Goal: Transaction & Acquisition: Download file/media

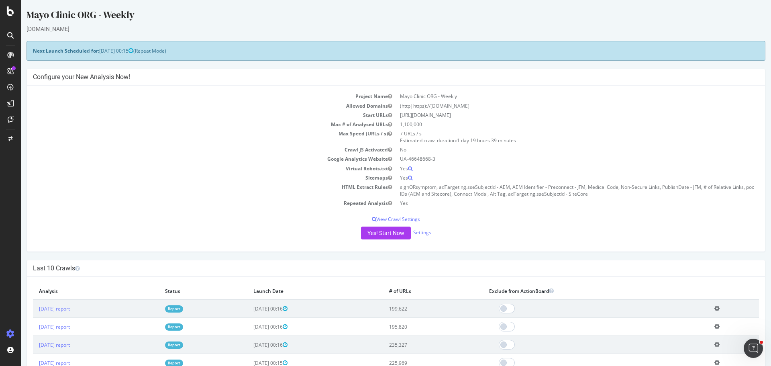
click at [183, 308] on link "Report" at bounding box center [174, 308] width 18 height 7
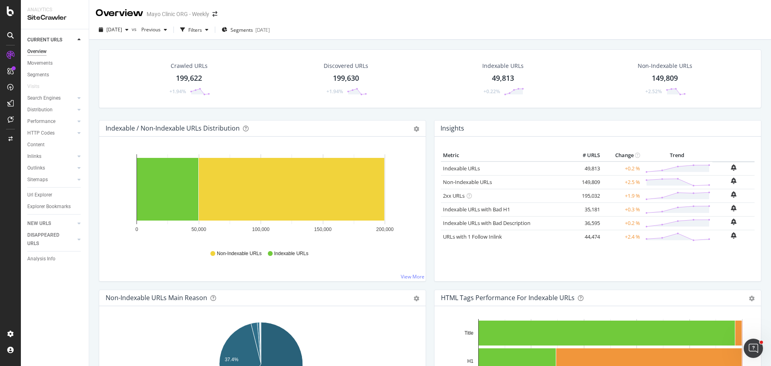
click at [187, 74] on div "199,622" at bounding box center [189, 78] width 26 height 10
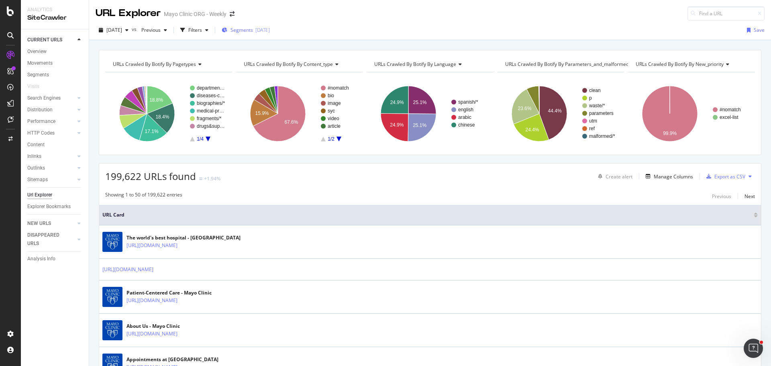
click at [253, 29] on span "Segments" at bounding box center [242, 30] width 22 height 7
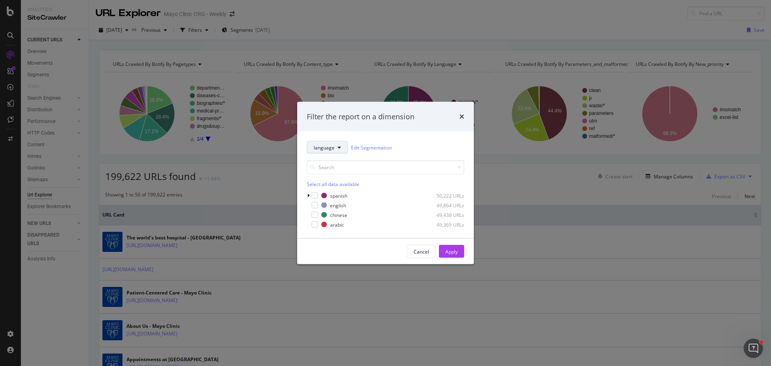
click at [322, 152] on button "language" at bounding box center [327, 147] width 41 height 13
click at [420, 253] on div "Cancel" at bounding box center [421, 251] width 15 height 7
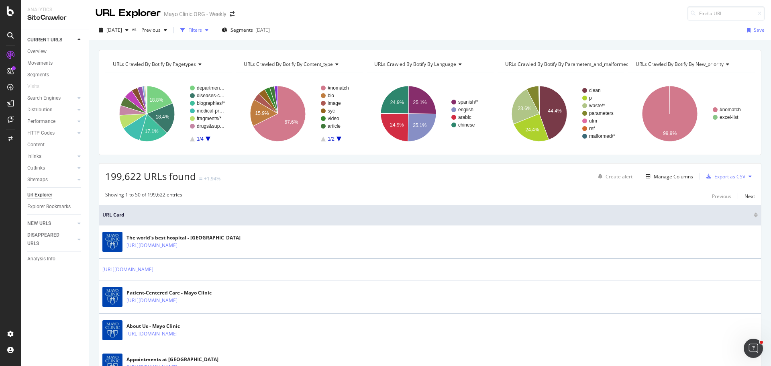
click at [202, 28] on div "Filters" at bounding box center [195, 30] width 14 height 7
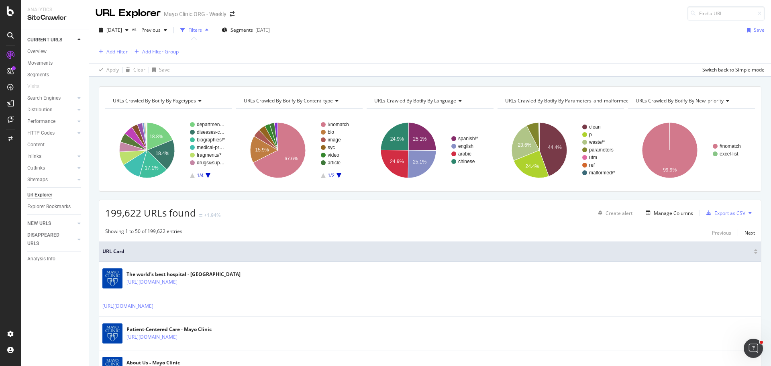
click at [110, 49] on div "Add Filter" at bounding box center [116, 51] width 21 height 7
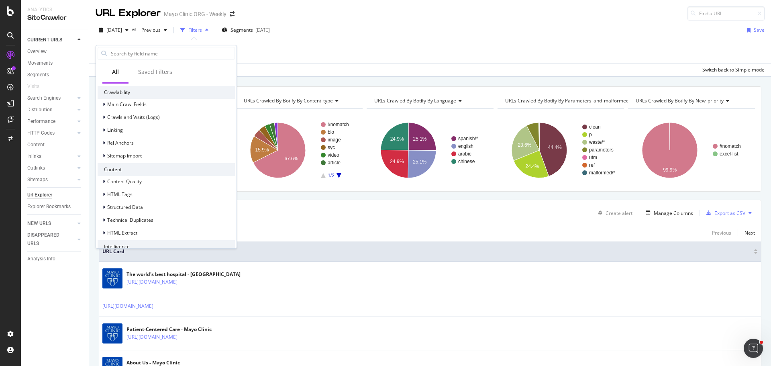
scroll to position [263, 0]
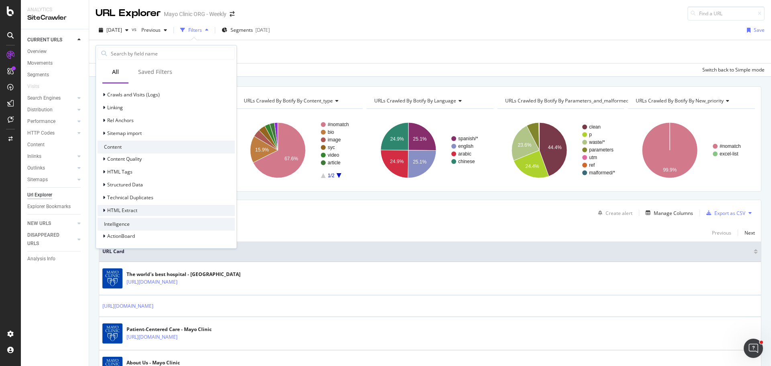
click at [108, 211] on span "HTML Extract" at bounding box center [122, 210] width 30 height 7
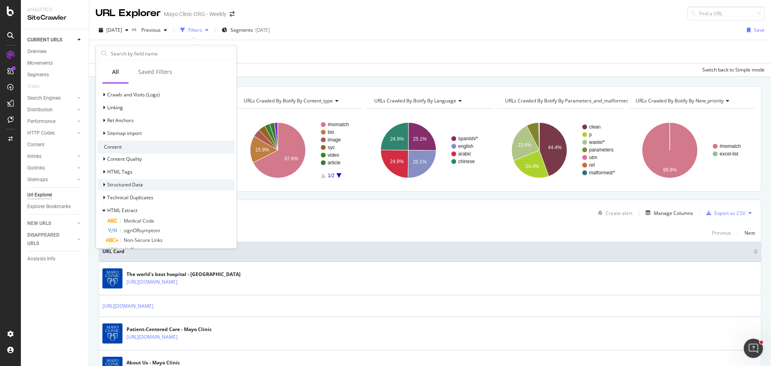
scroll to position [379, 0]
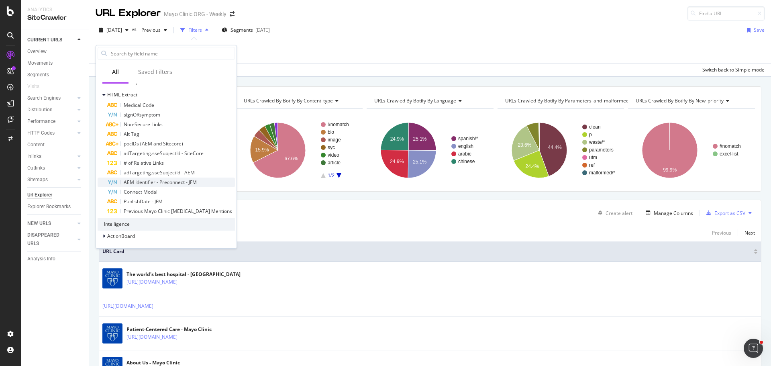
click at [143, 182] on span "AEM Identifier - Preconnect - JFM" at bounding box center [160, 182] width 73 height 7
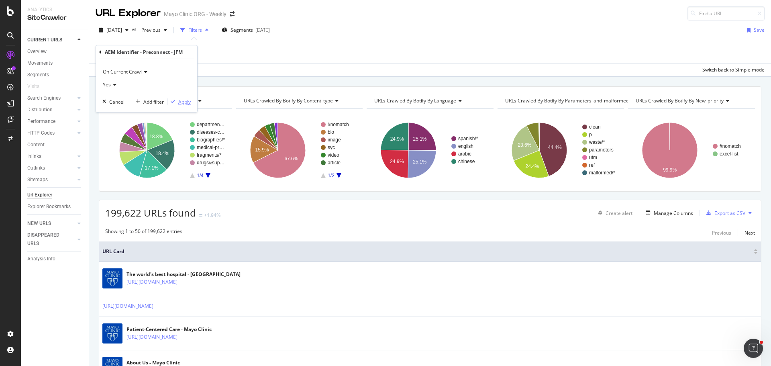
click at [187, 101] on div "Apply" at bounding box center [184, 101] width 12 height 7
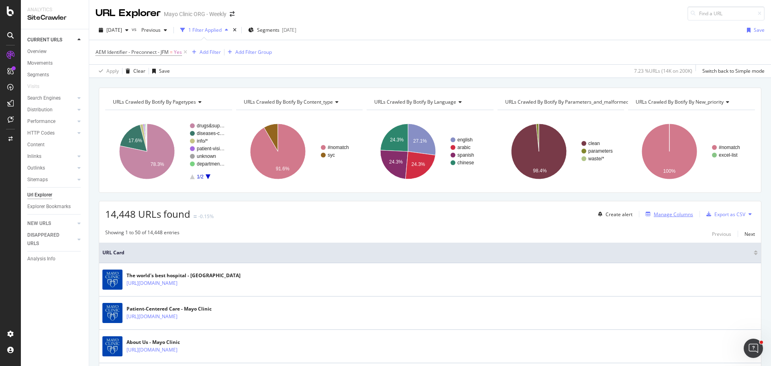
click at [677, 214] on div "Manage Columns" at bounding box center [673, 214] width 39 height 7
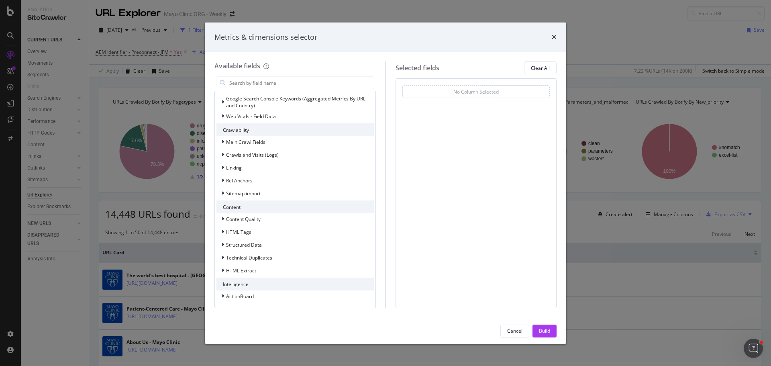
scroll to position [152, 0]
click at [239, 268] on span "HTML Extract" at bounding box center [241, 270] width 30 height 7
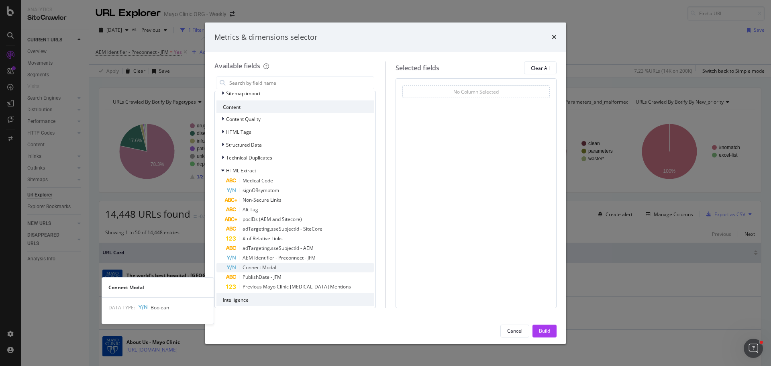
scroll to position [267, 0]
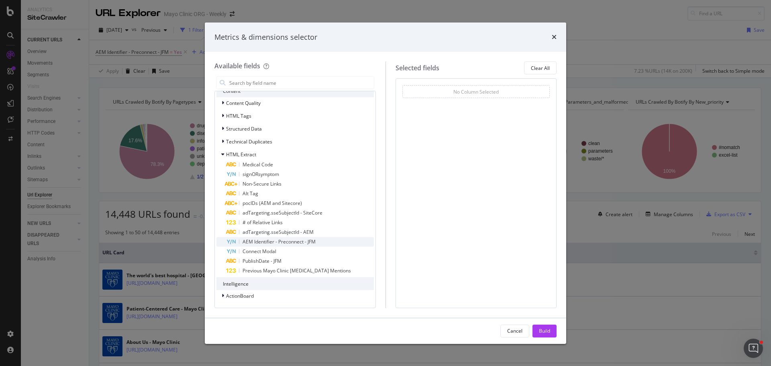
click at [259, 241] on span "AEM Identifier - Preconnect - JFM" at bounding box center [279, 241] width 73 height 7
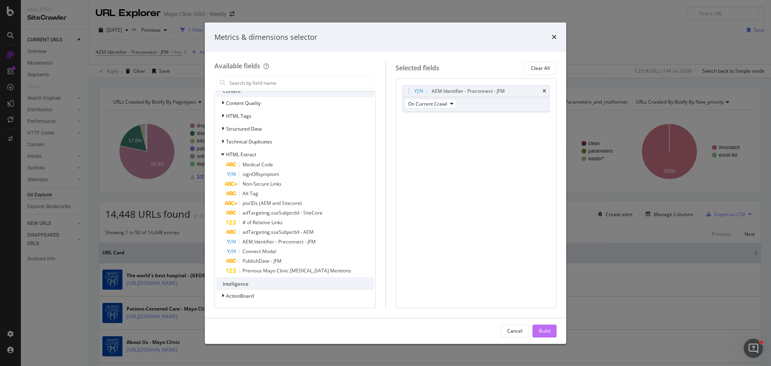
click at [544, 330] on div "Build" at bounding box center [544, 330] width 11 height 7
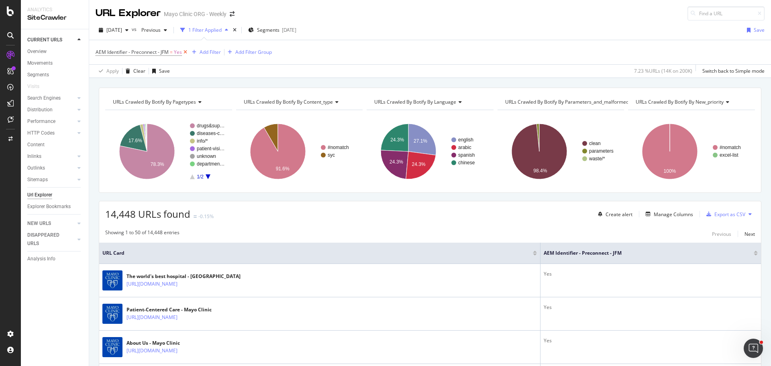
click at [185, 53] on icon at bounding box center [185, 52] width 7 height 8
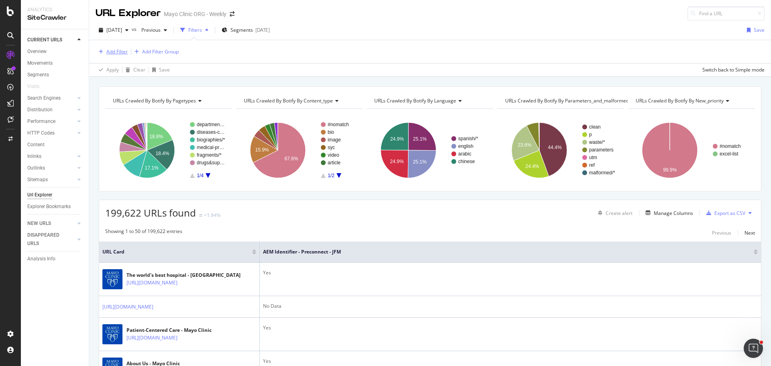
click at [109, 52] on div "Add Filter" at bounding box center [116, 51] width 21 height 7
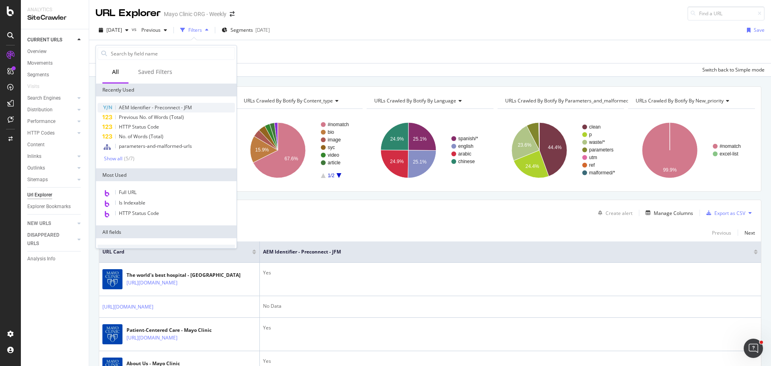
click at [137, 109] on span "AEM Identifier - Preconnect - JFM" at bounding box center [155, 107] width 73 height 7
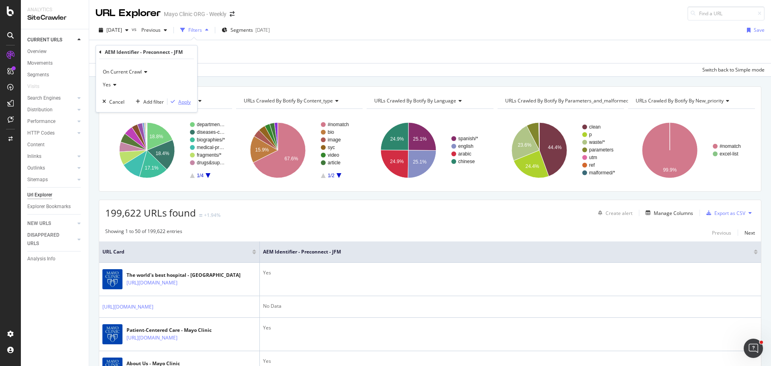
click at [182, 100] on div "Apply" at bounding box center [184, 101] width 12 height 7
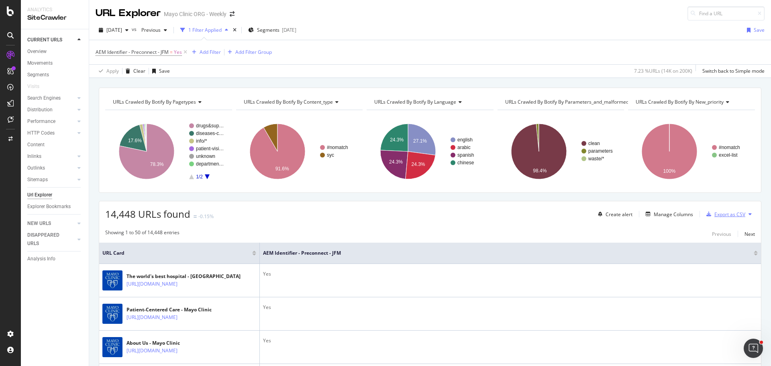
click at [726, 211] on div "Export as CSV" at bounding box center [730, 214] width 31 height 7
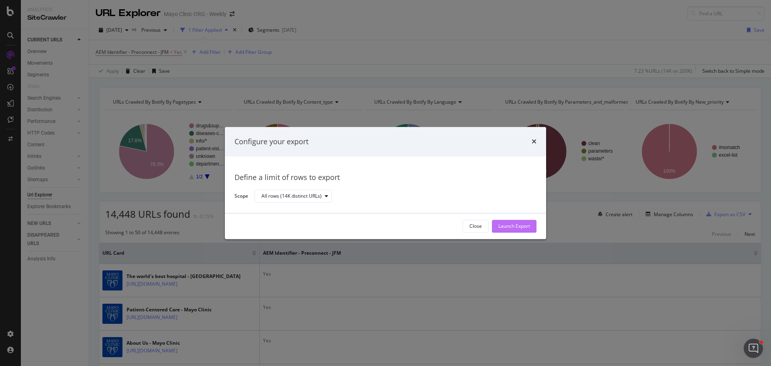
click at [515, 226] on div "Launch Export" at bounding box center [514, 226] width 32 height 7
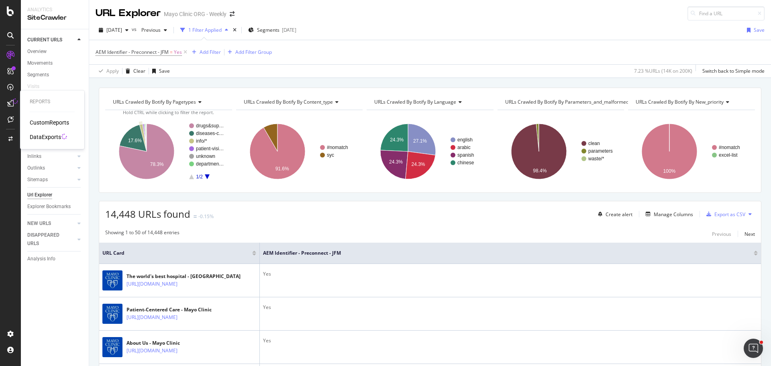
click at [51, 139] on div "DataExports" at bounding box center [45, 137] width 31 height 8
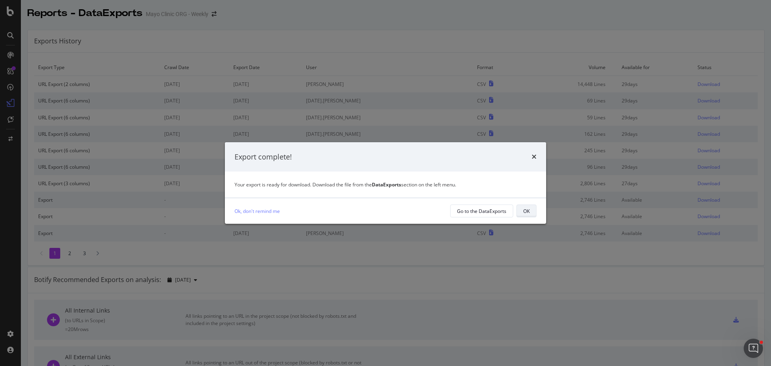
click at [530, 210] on button "OK" at bounding box center [527, 210] width 20 height 13
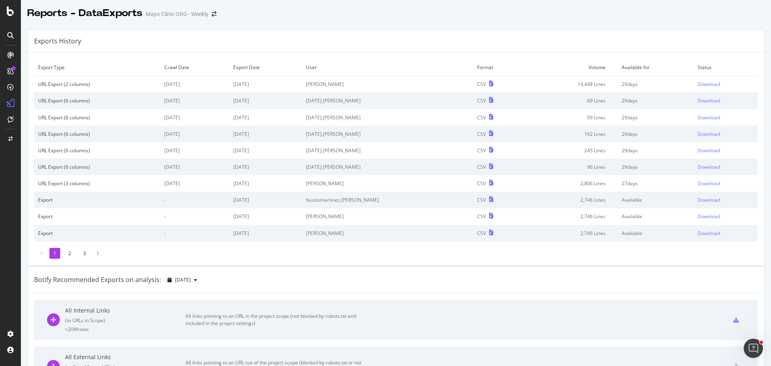
click at [700, 77] on td "Download" at bounding box center [726, 84] width 64 height 17
click at [700, 82] on div "Download" at bounding box center [709, 84] width 22 height 7
